Goal: Task Accomplishment & Management: Manage account settings

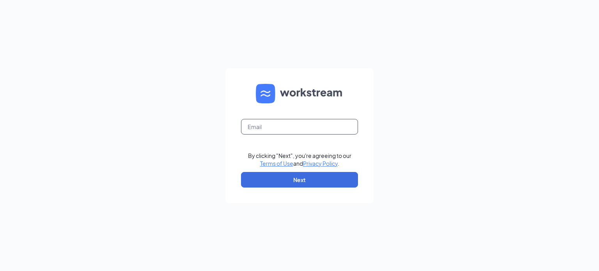
click at [262, 125] on input "text" at bounding box center [299, 127] width 117 height 16
type input "april.manilla@arosacare.com"
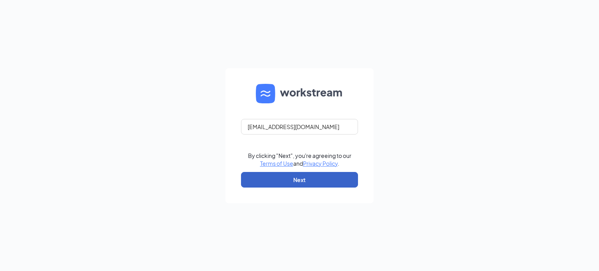
click at [295, 177] on button "Next" at bounding box center [299, 180] width 117 height 16
